Goal: Navigation & Orientation: Find specific page/section

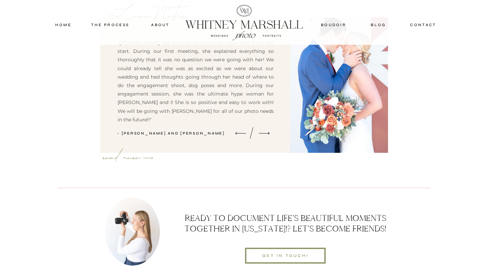
scroll to position [2173, 0]
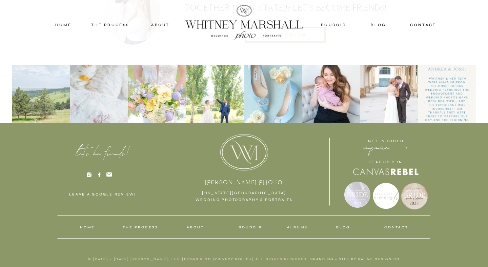
click at [370, 187] on div at bounding box center [357, 195] width 26 height 26
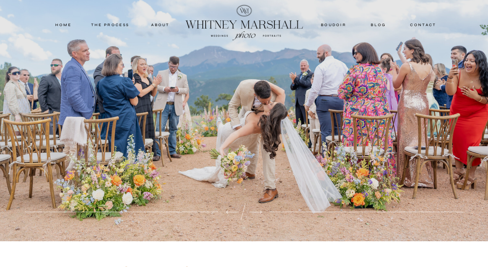
scroll to position [65, 0]
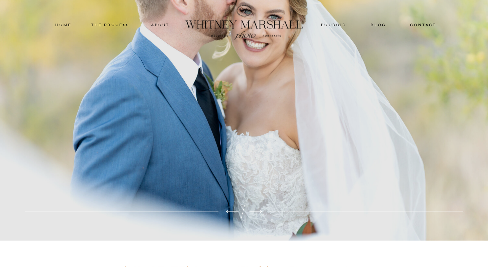
click at [257, 212] on polygon at bounding box center [256, 211] width 13 height 3
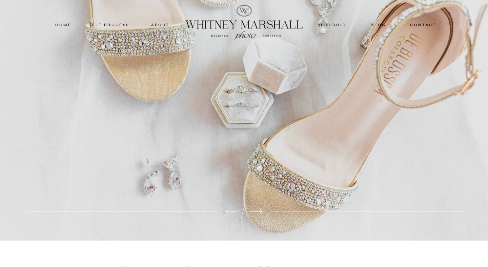
click at [257, 212] on polygon at bounding box center [256, 211] width 13 height 3
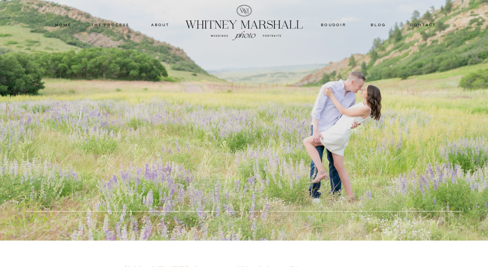
click at [257, 211] on polygon at bounding box center [256, 211] width 13 height 3
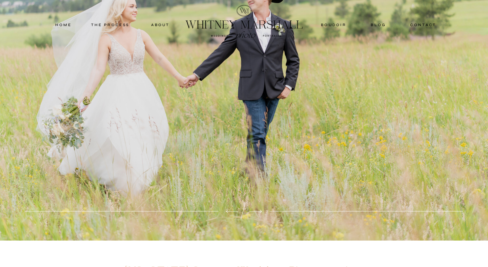
click at [257, 211] on polygon at bounding box center [256, 211] width 13 height 3
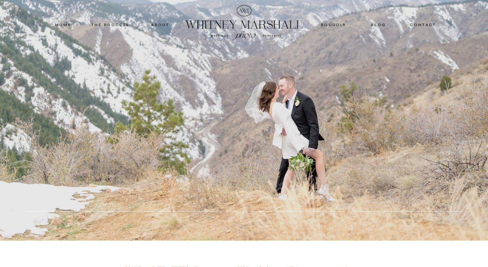
click at [257, 211] on polygon at bounding box center [256, 211] width 13 height 3
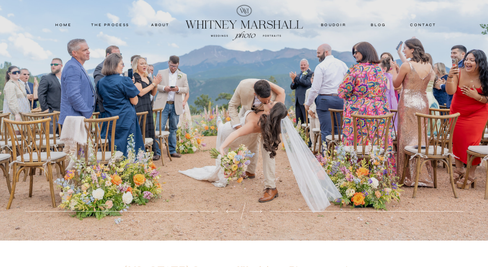
click at [257, 211] on polygon at bounding box center [256, 211] width 13 height 3
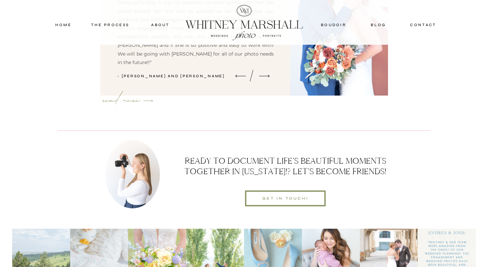
scroll to position [2173, 0]
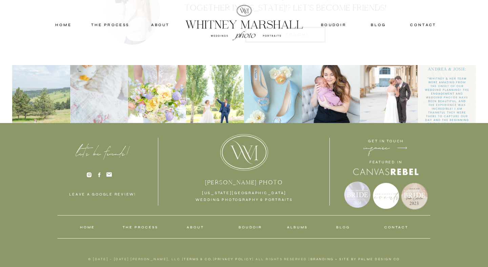
click at [296, 227] on nav "albums" at bounding box center [297, 227] width 21 height 6
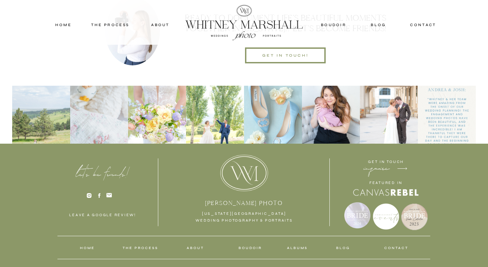
scroll to position [2072, 0]
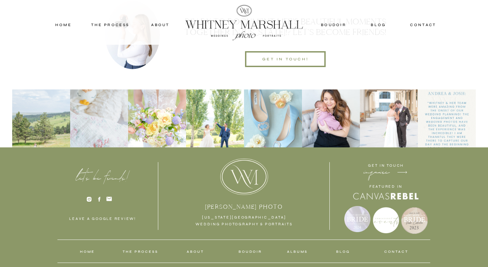
click at [450, 122] on img at bounding box center [447, 119] width 58 height 58
click at [68, 25] on nav "home" at bounding box center [63, 25] width 29 height 6
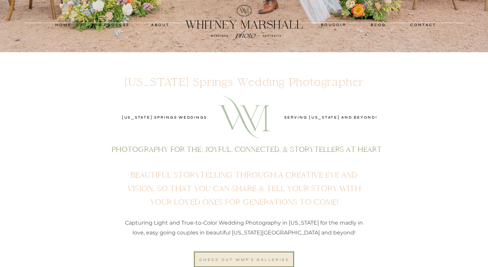
scroll to position [340, 0]
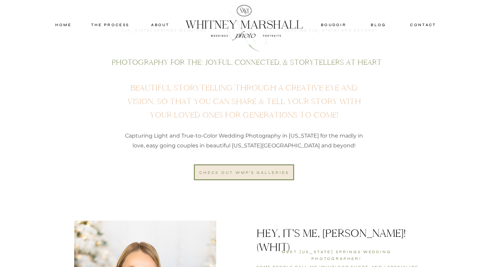
click at [375, 22] on nav "blog" at bounding box center [379, 25] width 30 height 6
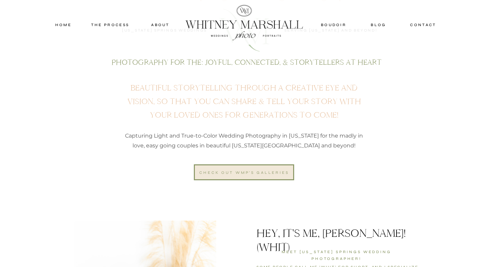
click at [250, 170] on div "check out wmp's galleries" at bounding box center [244, 173] width 92 height 6
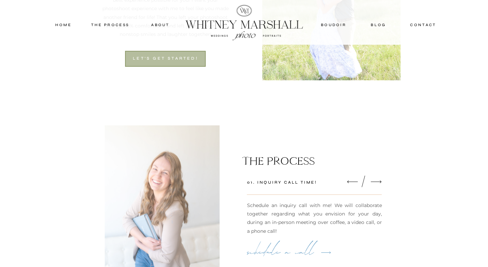
scroll to position [609, 0]
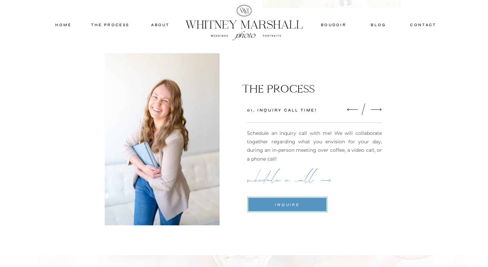
click at [377, 107] on icon at bounding box center [376, 110] width 14 height 14
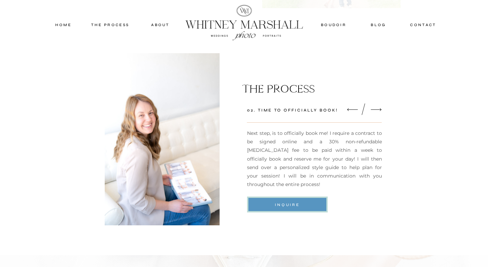
click at [377, 107] on icon at bounding box center [376, 110] width 14 height 14
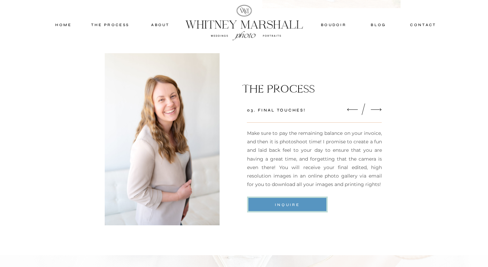
click at [346, 110] on icon at bounding box center [352, 110] width 14 height 14
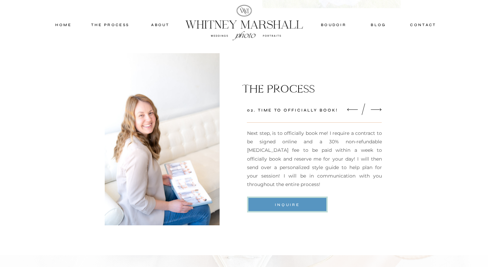
click at [374, 111] on icon at bounding box center [376, 110] width 14 height 14
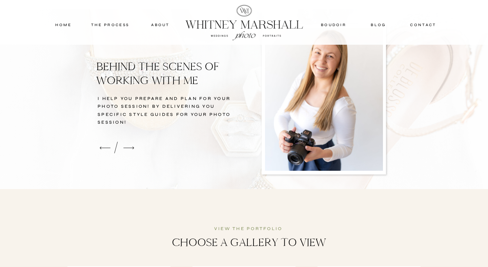
scroll to position [852, 0]
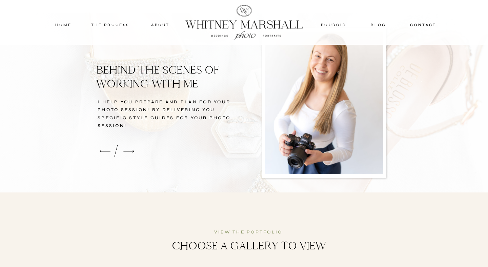
click at [129, 152] on icon at bounding box center [129, 151] width 14 height 14
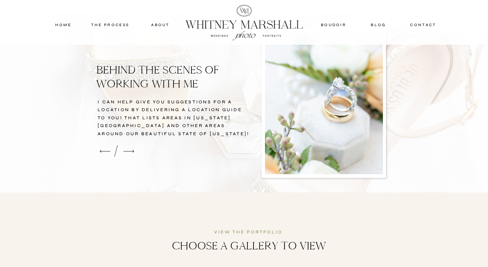
click at [129, 152] on icon at bounding box center [129, 151] width 14 height 14
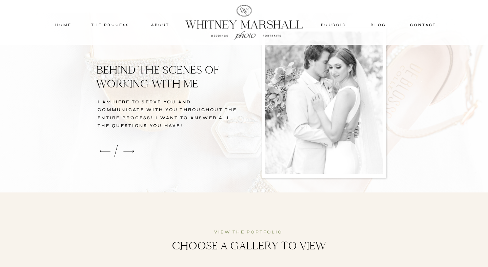
click at [129, 152] on icon at bounding box center [129, 151] width 14 height 14
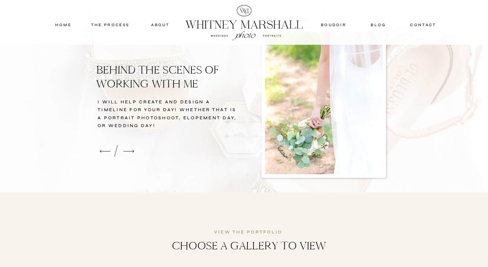
click at [129, 152] on icon at bounding box center [129, 151] width 14 height 14
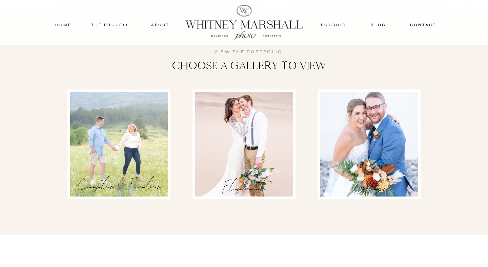
scroll to position [1053, 0]
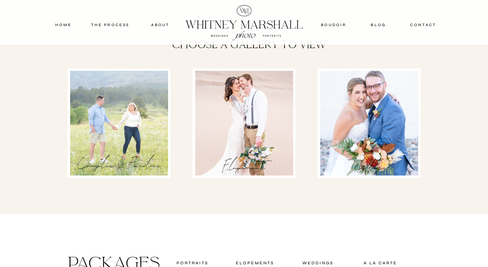
click at [259, 127] on div at bounding box center [244, 123] width 98 height 105
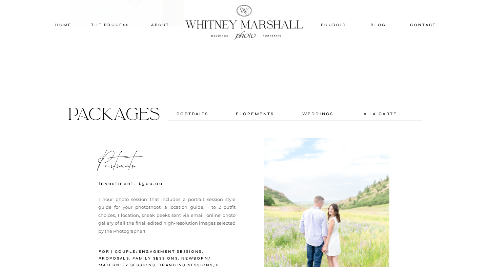
scroll to position [3241, 0]
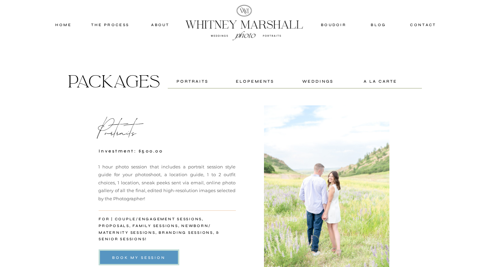
click at [258, 82] on div "Elopements" at bounding box center [255, 81] width 44 height 6
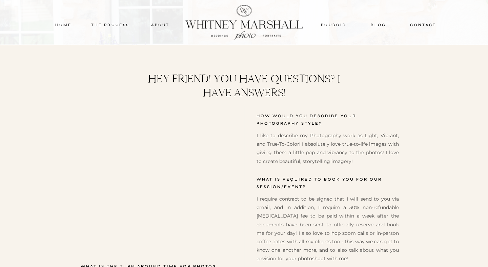
scroll to position [4768, 0]
